Goal: Transaction & Acquisition: Purchase product/service

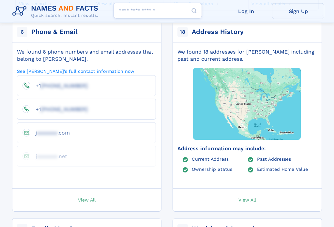
scroll to position [153, 0]
click at [219, 156] on link "Current Address" at bounding box center [210, 158] width 37 height 5
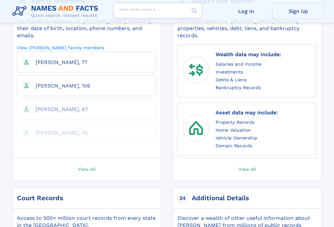
scroll to position [380, 0]
click at [89, 166] on span "View All" at bounding box center [87, 169] width 18 height 6
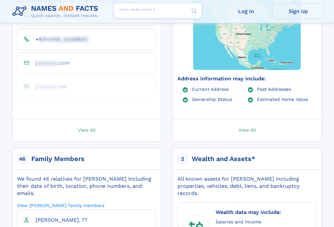
scroll to position [221, 0]
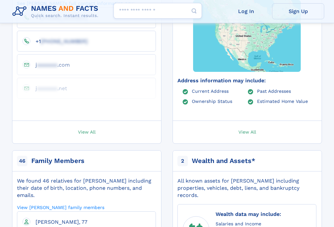
click at [80, 129] on span "View All" at bounding box center [87, 132] width 18 height 6
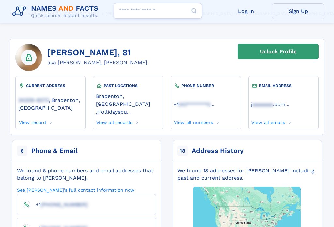
scroll to position [33, 0]
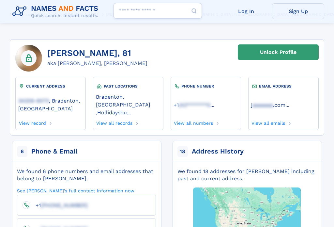
click at [122, 118] on link "View all records" at bounding box center [114, 121] width 37 height 7
click at [293, 53] on div "Unlock Profile" at bounding box center [278, 52] width 37 height 15
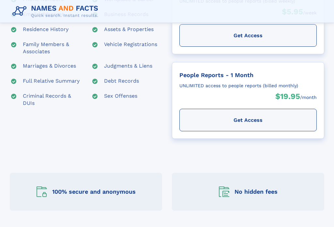
scroll to position [164, 0]
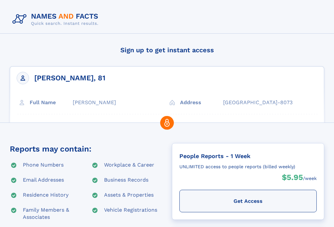
click at [38, 162] on div "Phone Numbers" at bounding box center [43, 165] width 41 height 8
click at [46, 165] on div "Phone Numbers" at bounding box center [43, 165] width 41 height 8
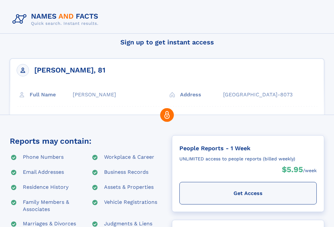
scroll to position [8, 0]
